Goal: Information Seeking & Learning: Find specific fact

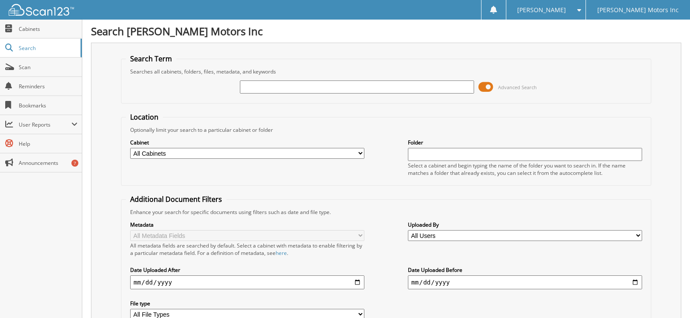
click at [311, 91] on input "text" at bounding box center [357, 87] width 234 height 13
type input "658850"
click at [493, 88] on span at bounding box center [486, 87] width 15 height 13
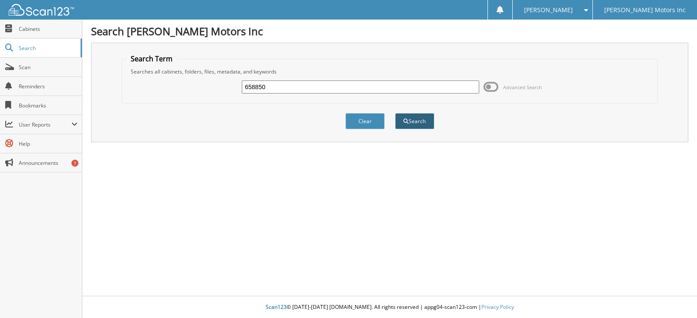
click at [429, 121] on button "Search" at bounding box center [414, 121] width 39 height 16
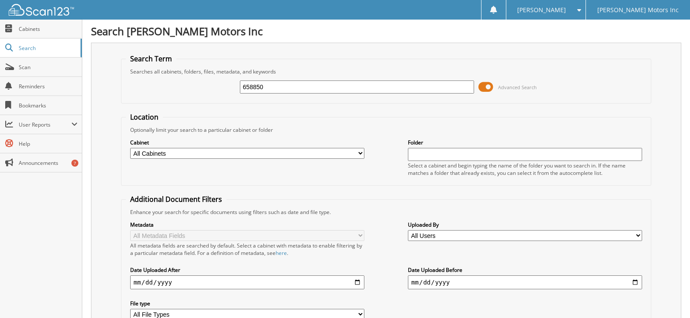
drag, startPoint x: 272, startPoint y: 87, endPoint x: 144, endPoint y: 76, distance: 128.5
click at [144, 76] on div "658850 Advanced Search" at bounding box center [386, 87] width 521 height 24
type input "k"
type input "c2491a"
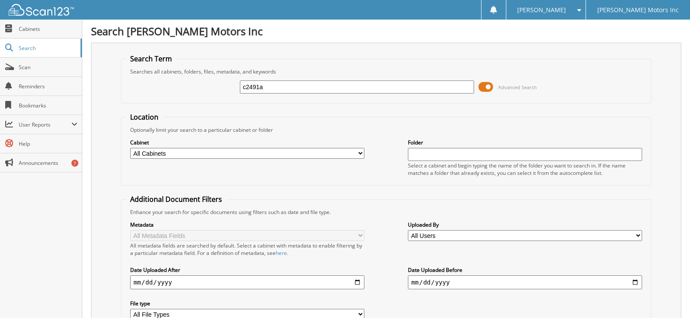
drag, startPoint x: 284, startPoint y: 85, endPoint x: 124, endPoint y: 78, distance: 160.4
click at [124, 78] on fieldset "Search Term Searches all cabinets, folders, files, metadata, and keywords c2491…" at bounding box center [386, 79] width 530 height 50
type input "kiroff"
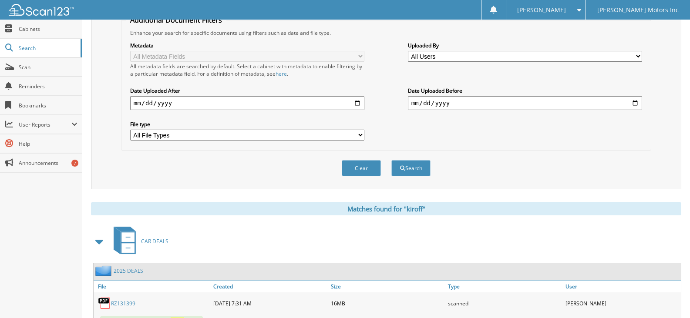
scroll to position [217, 0]
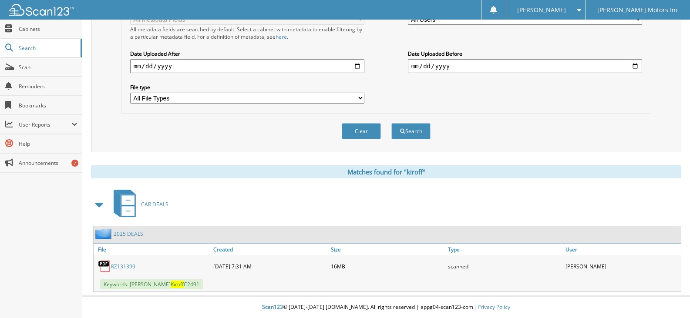
click at [119, 262] on div "RZ131399" at bounding box center [153, 266] width 118 height 17
click at [123, 267] on link "RZ131399" at bounding box center [123, 266] width 24 height 7
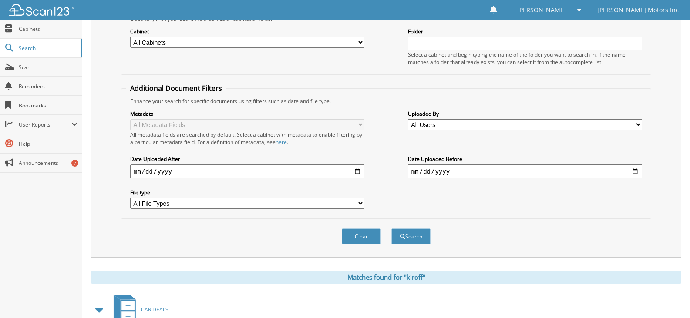
scroll to position [0, 0]
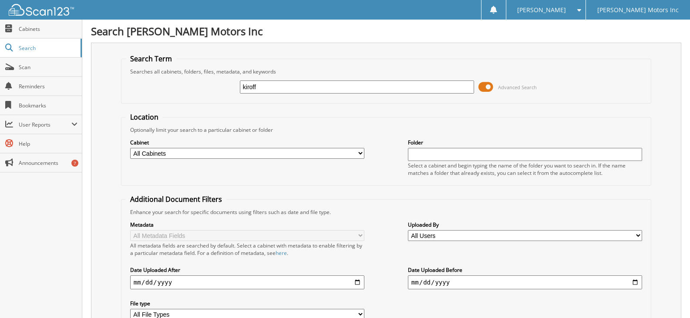
drag, startPoint x: 293, startPoint y: 84, endPoint x: 228, endPoint y: 81, distance: 65.4
click at [229, 83] on div "kiroff Advanced Search" at bounding box center [386, 87] width 521 height 24
type input "sslp2302a"
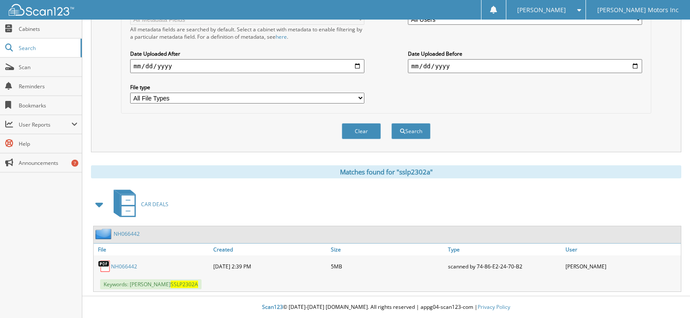
click at [124, 266] on link "NH066442" at bounding box center [124, 266] width 26 height 7
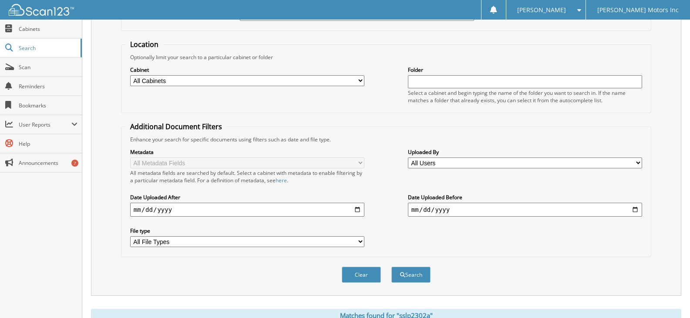
scroll to position [0, 0]
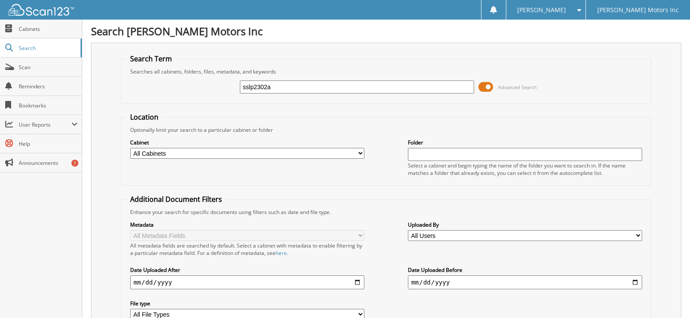
click at [284, 91] on input "sslp2302a" at bounding box center [357, 87] width 234 height 13
type input "sslp2302"
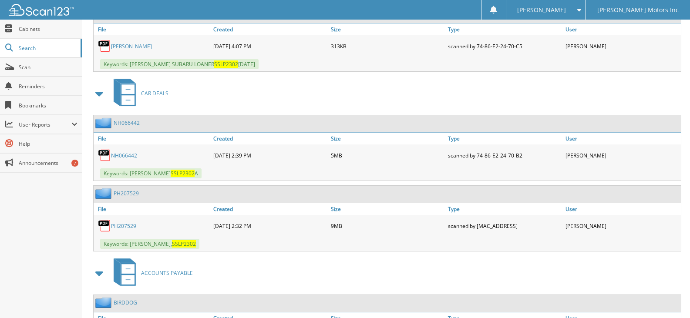
scroll to position [506, 0]
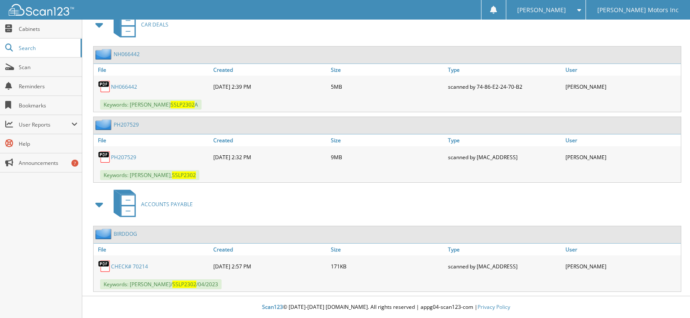
click at [125, 154] on link "PH207529" at bounding box center [123, 157] width 25 height 7
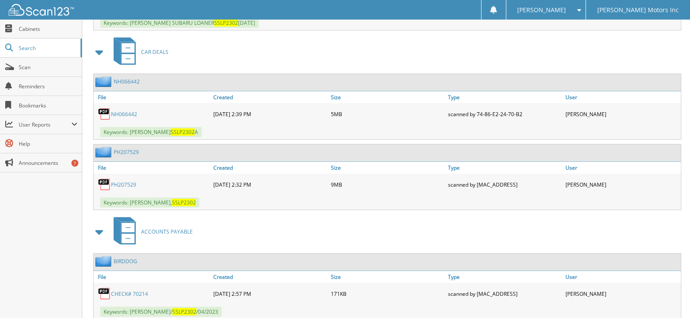
scroll to position [462, 0]
